Goal: Task Accomplishment & Management: Manage account settings

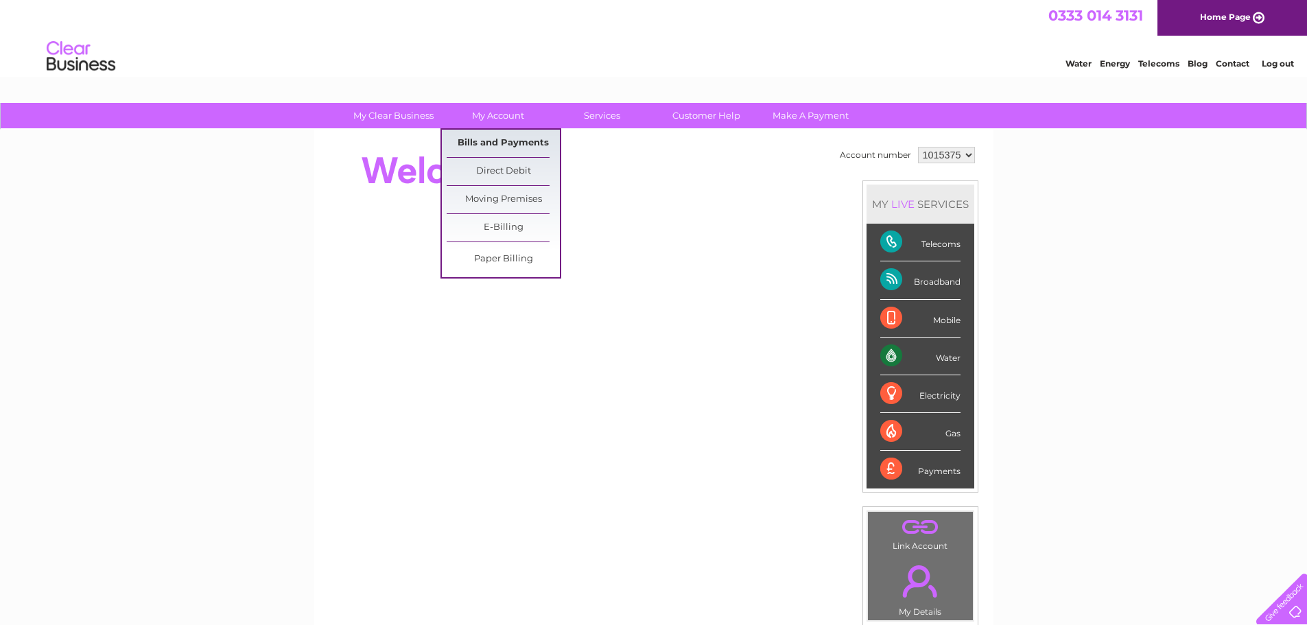
click at [499, 145] on link "Bills and Payments" at bounding box center [503, 143] width 113 height 27
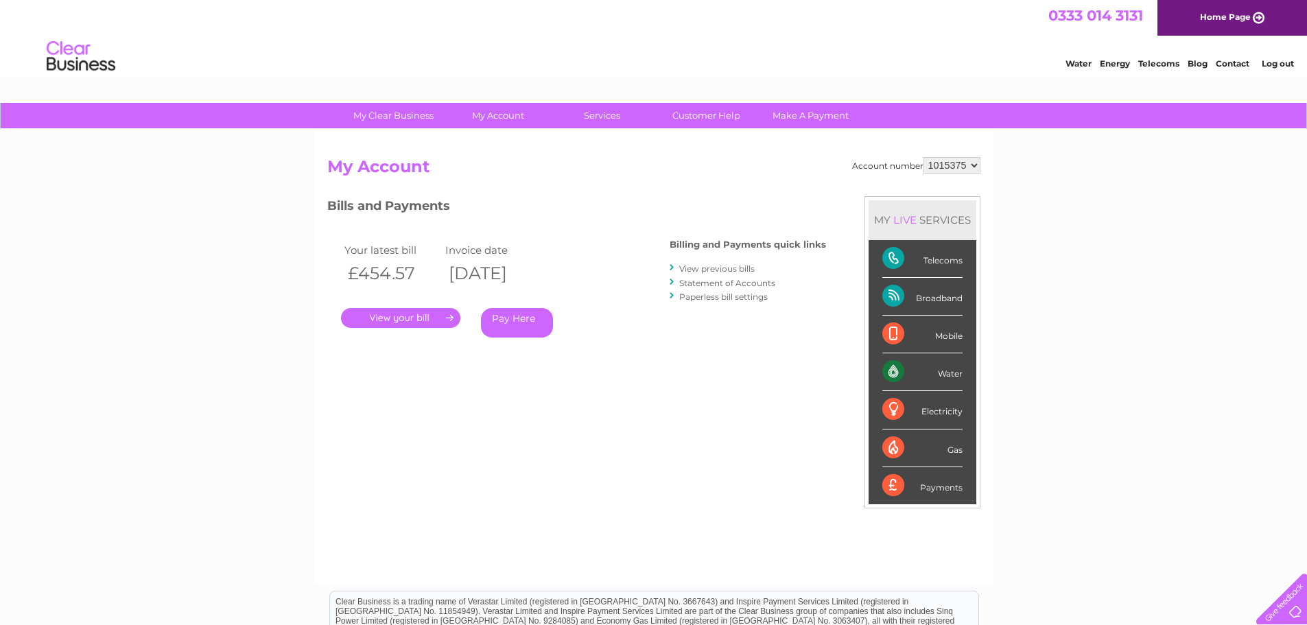
click at [392, 320] on link "." at bounding box center [400, 318] width 119 height 20
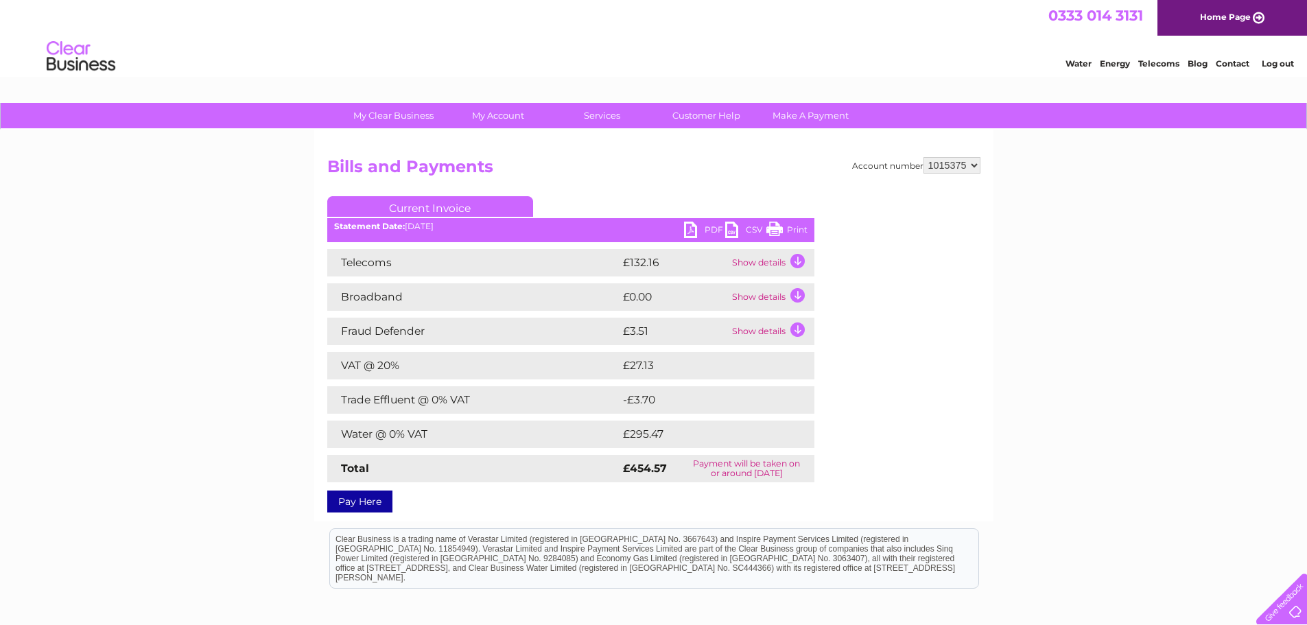
click at [709, 226] on link "PDF" at bounding box center [704, 232] width 41 height 20
